Goal: Register for event/course

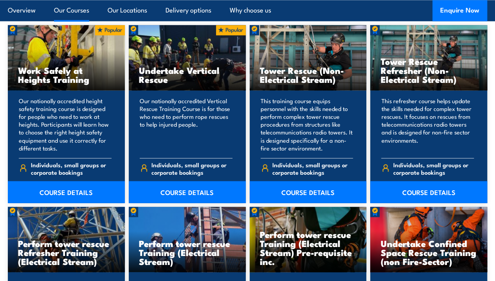
scroll to position [607, 0]
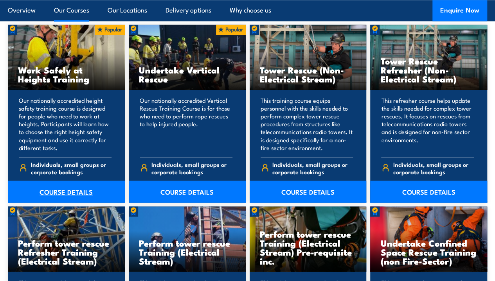
click at [78, 203] on link "COURSE DETAILS" at bounding box center [66, 192] width 117 height 22
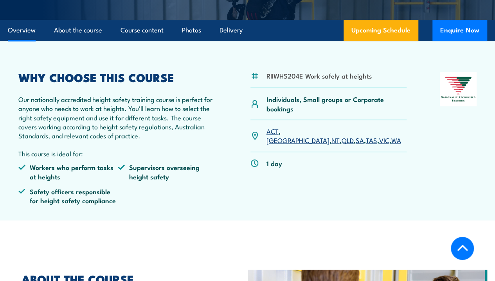
scroll to position [181, 0]
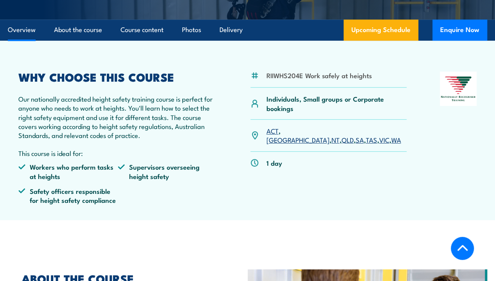
click at [288, 144] on link "NSW" at bounding box center [298, 139] width 63 height 9
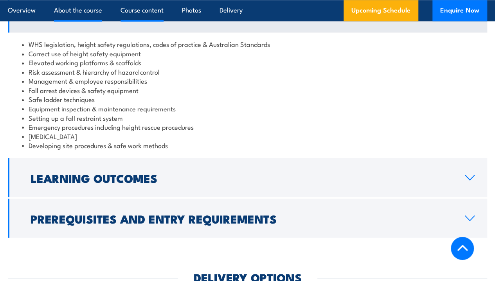
scroll to position [636, 0]
